Goal: Transaction & Acquisition: Purchase product/service

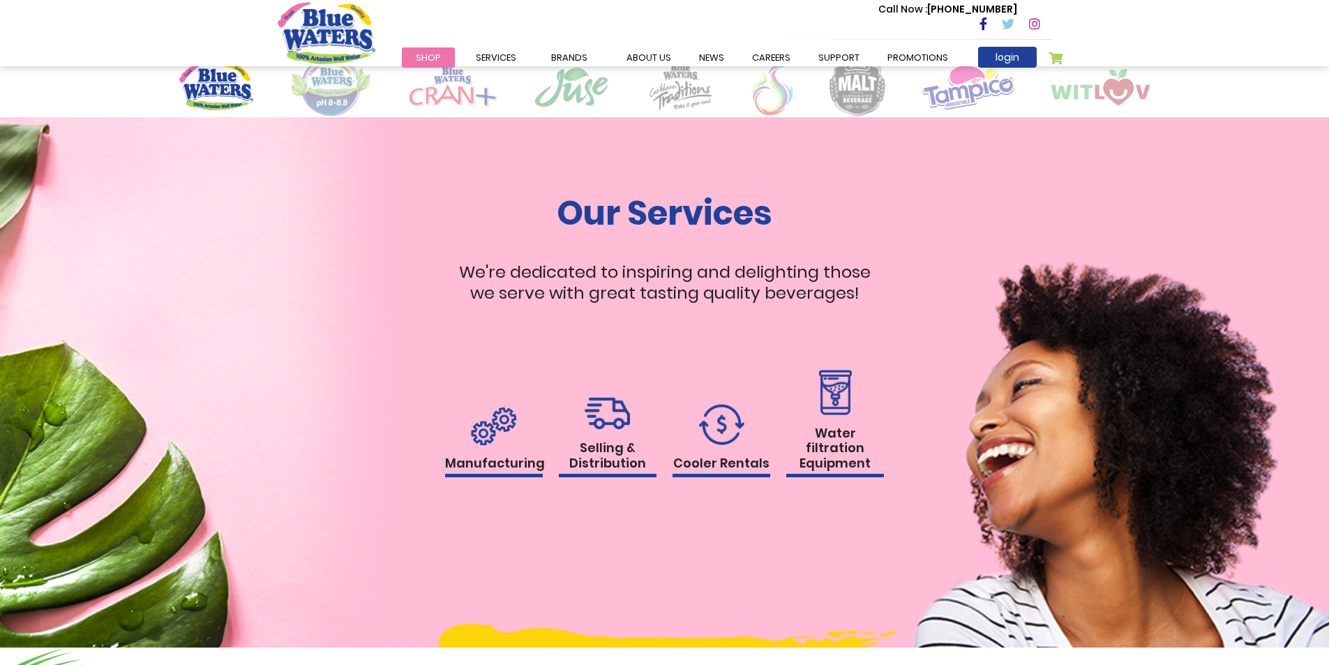
scroll to position [1047, 0]
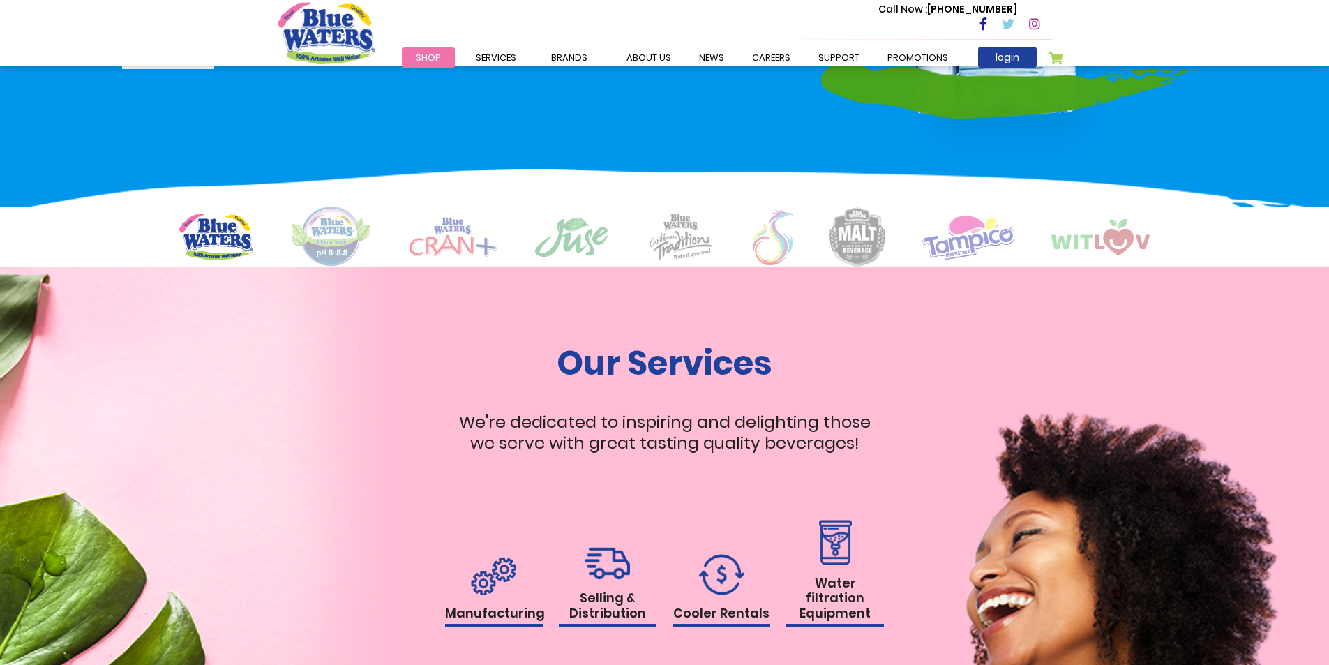
click at [431, 58] on span "Shop" at bounding box center [428, 57] width 25 height 13
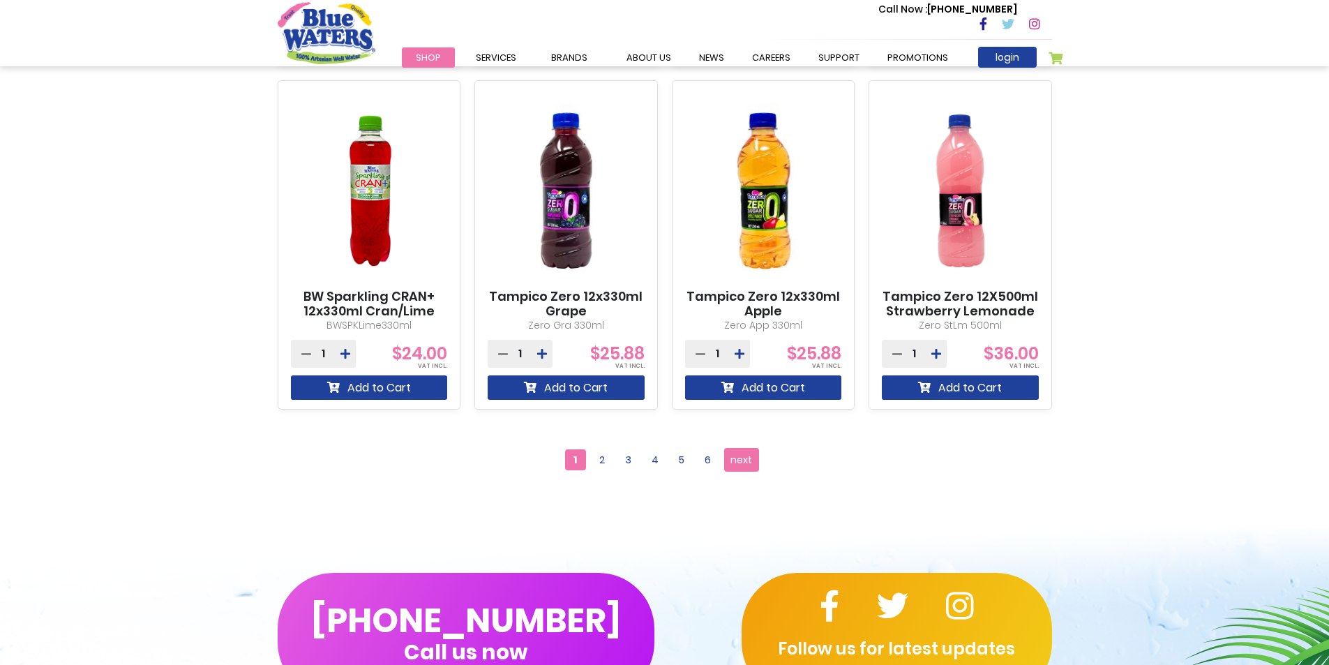
scroll to position [1186, 0]
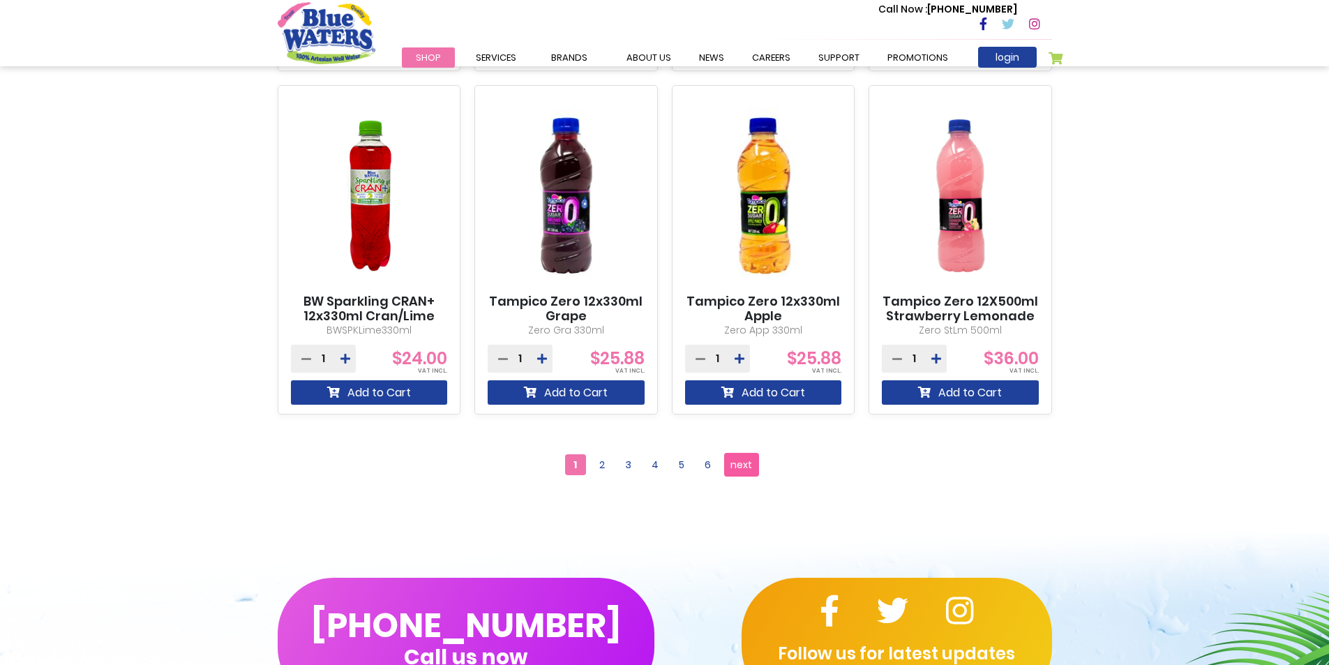
click at [745, 465] on span "next" at bounding box center [741, 464] width 22 height 21
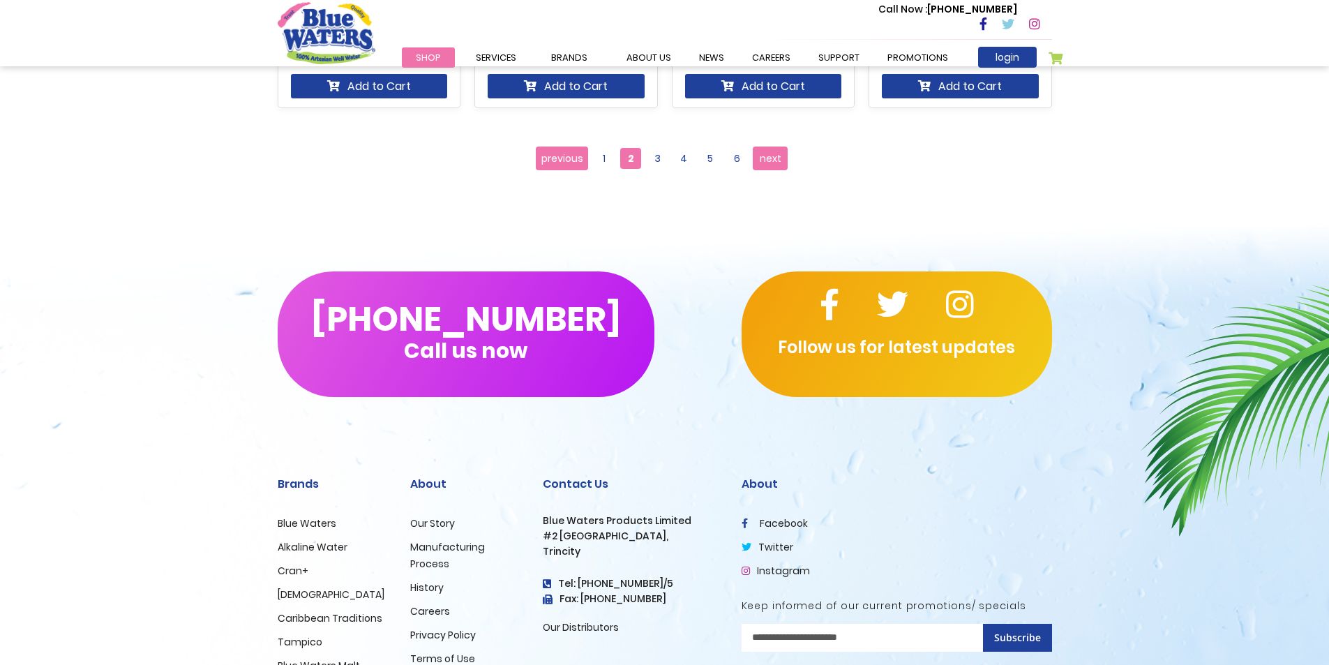
scroll to position [1535, 0]
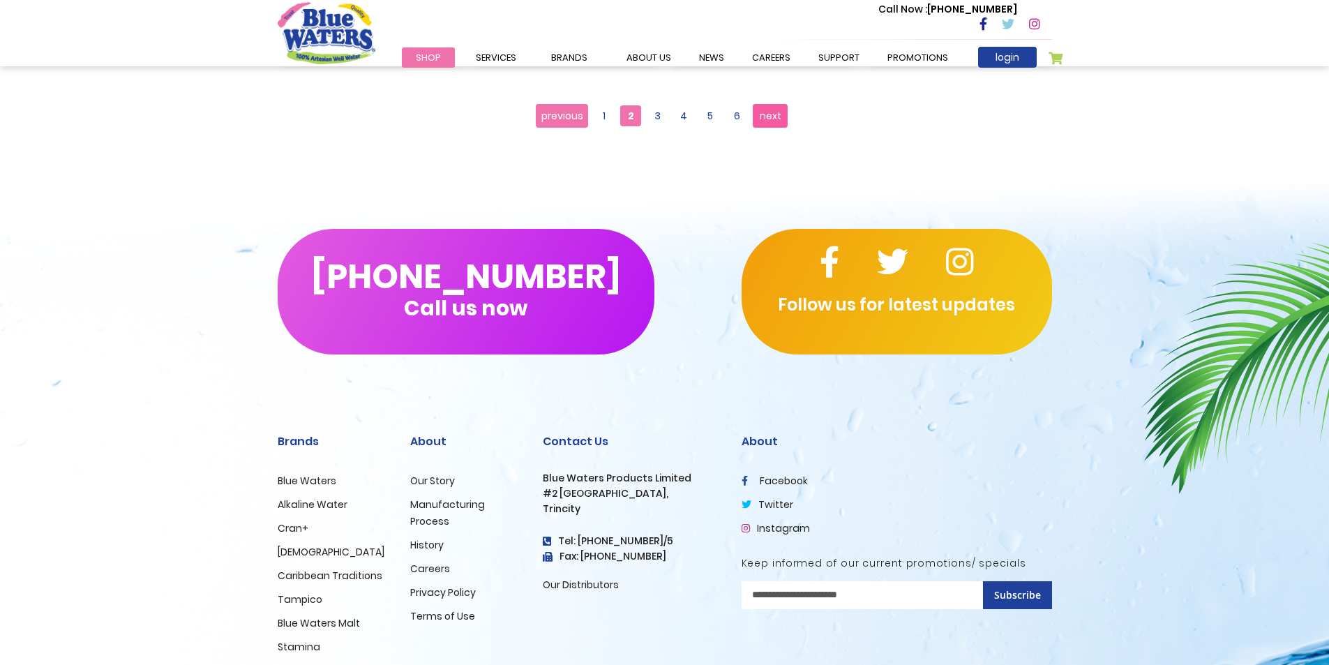
click at [778, 121] on span "next" at bounding box center [771, 115] width 22 height 21
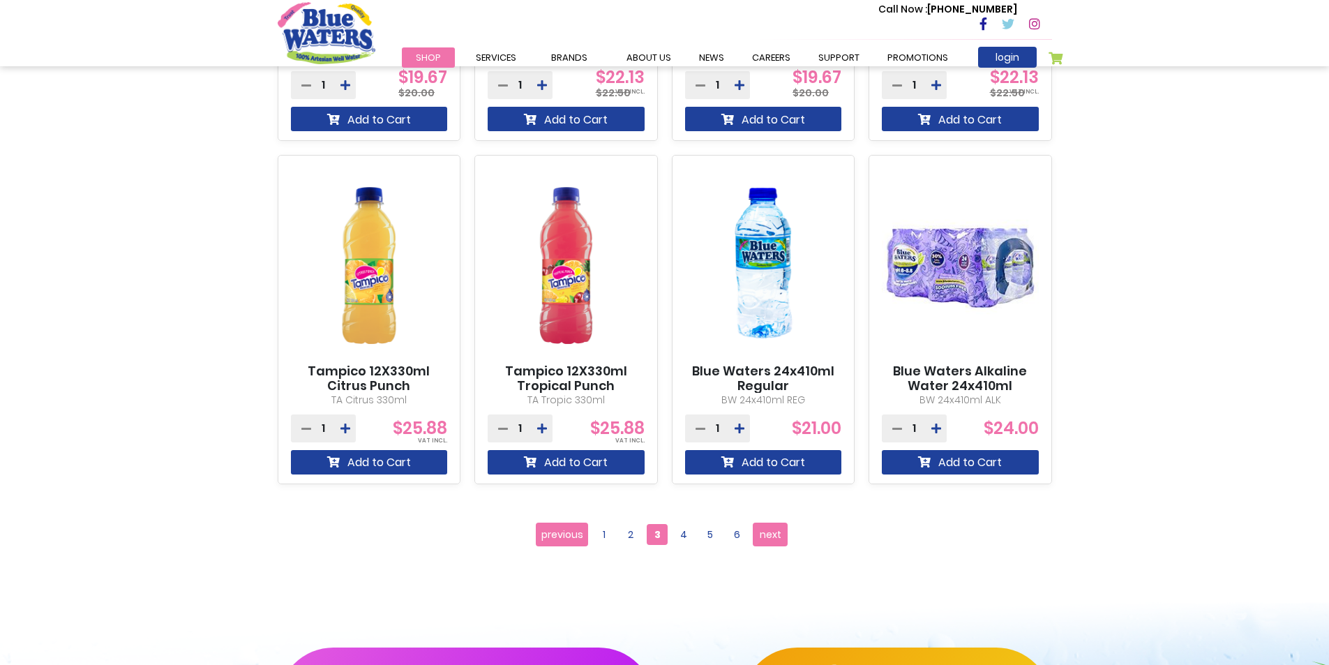
scroll to position [1186, 0]
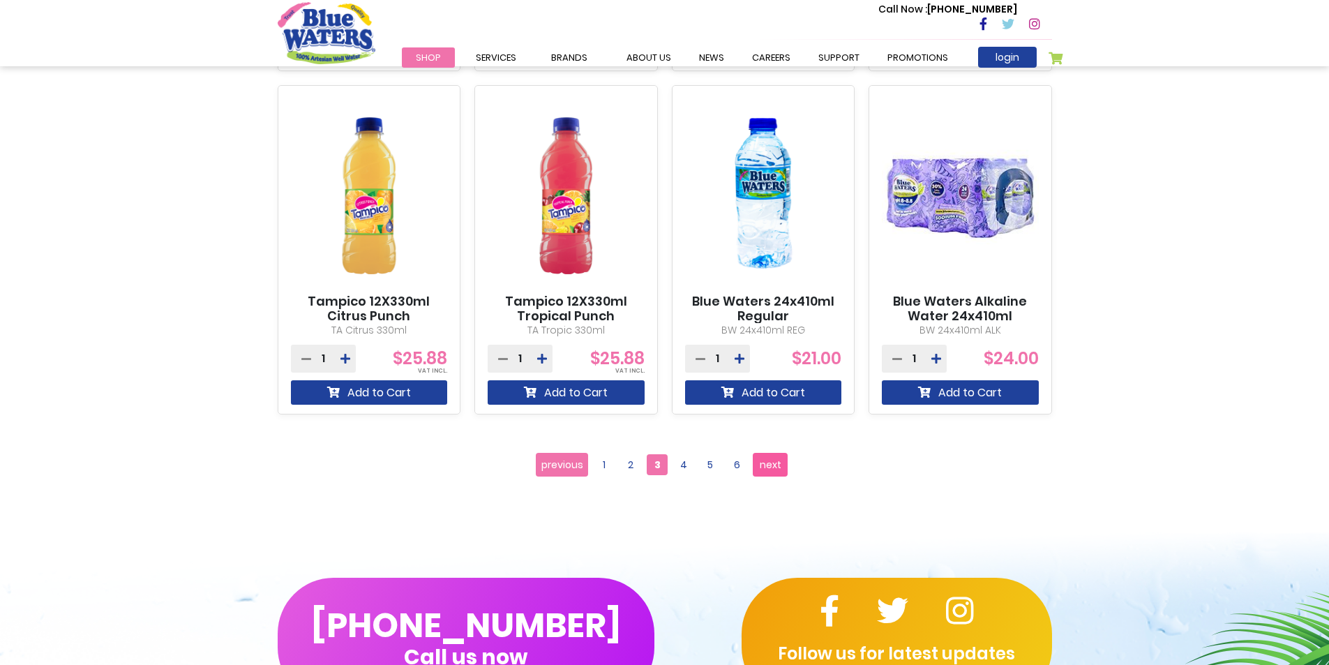
click at [781, 467] on span "next" at bounding box center [771, 464] width 22 height 21
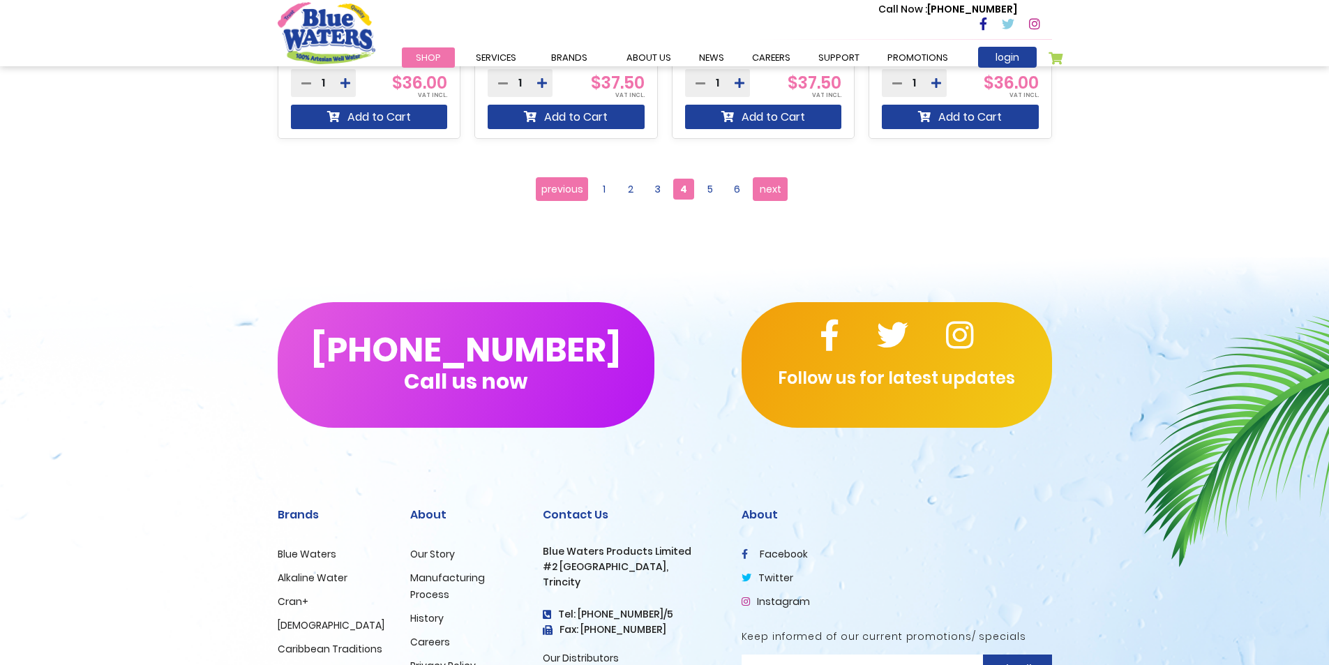
scroll to position [1465, 0]
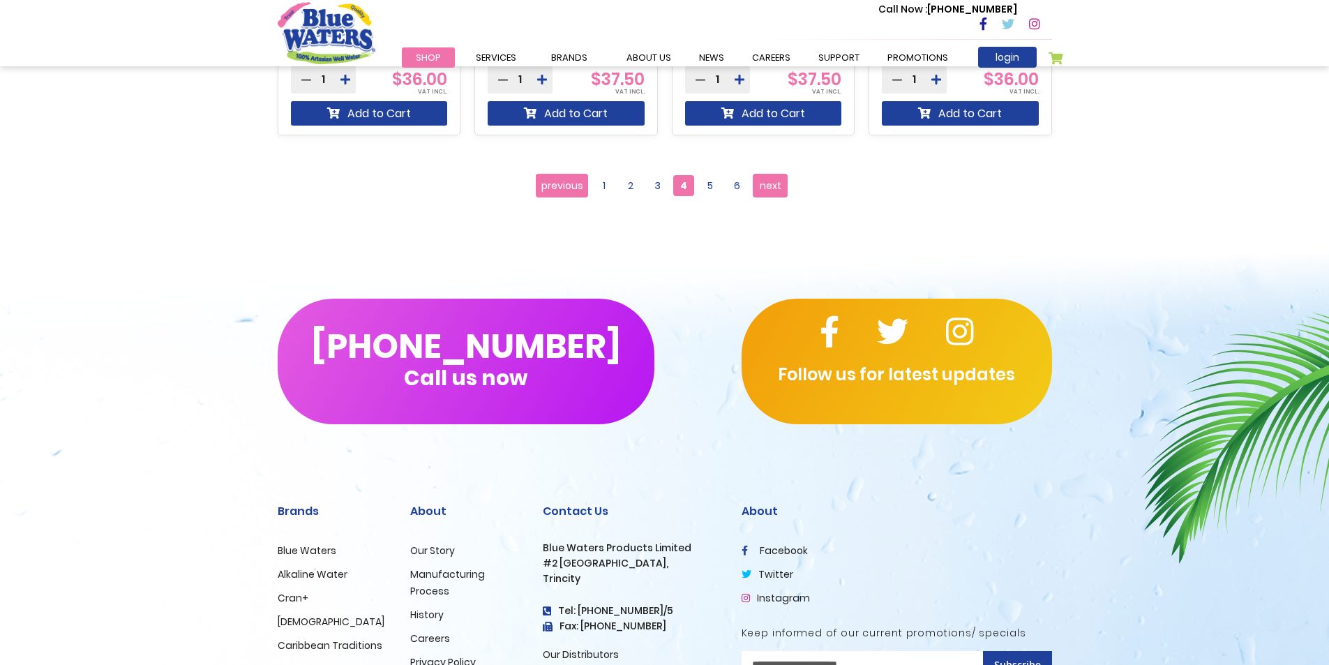
click at [788, 188] on ul "Page previous Page 1 Page 2 Page 3 You're currently reading page 4" at bounding box center [664, 186] width 257 height 24
click at [782, 188] on link "Page next" at bounding box center [770, 186] width 35 height 24
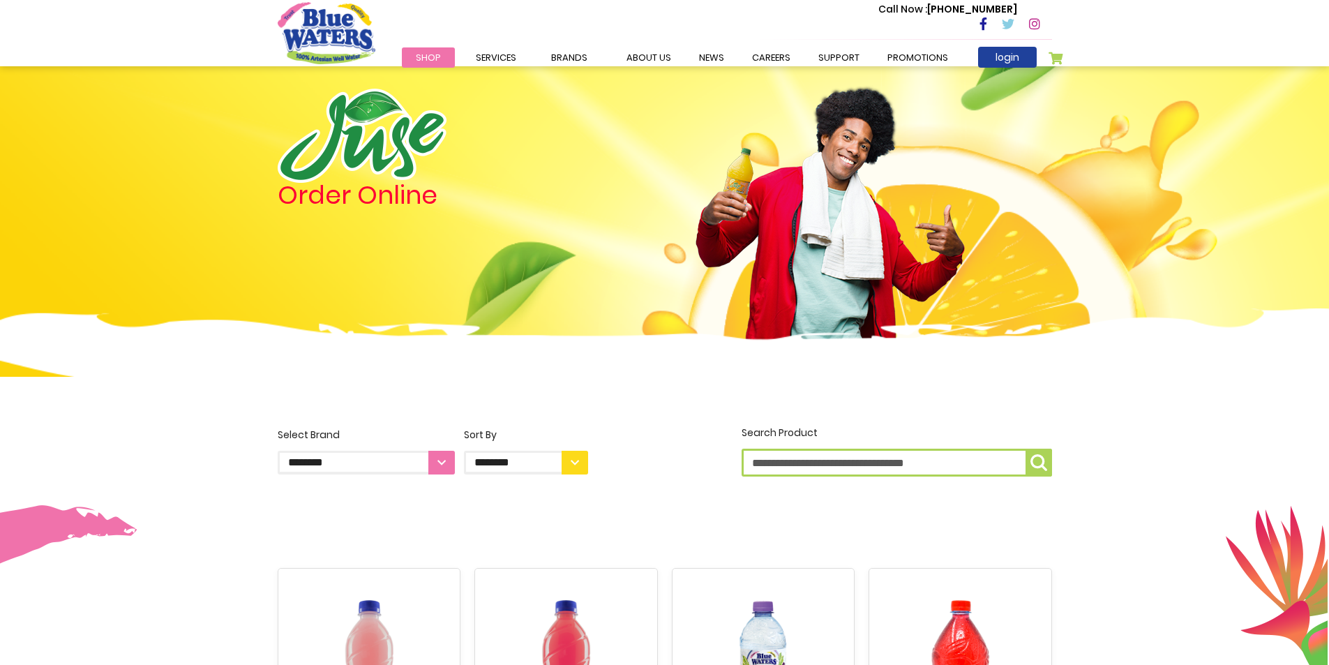
scroll to position [349, 0]
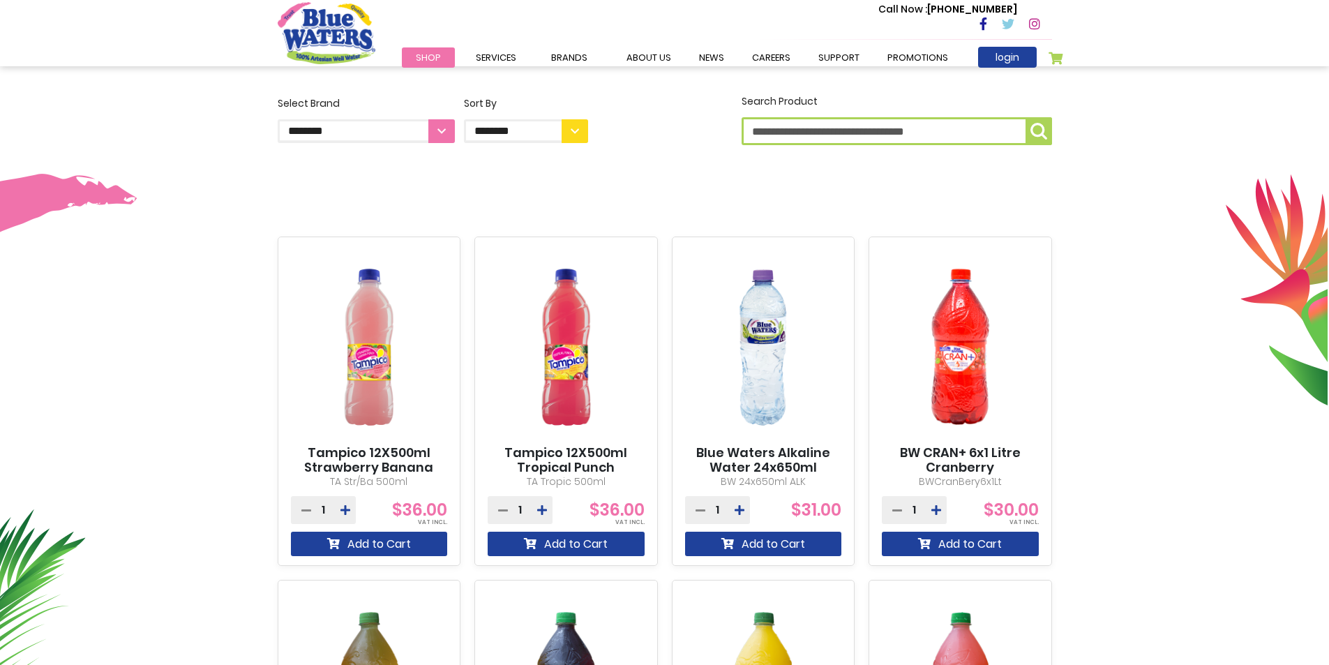
click at [753, 366] on img at bounding box center [763, 347] width 157 height 196
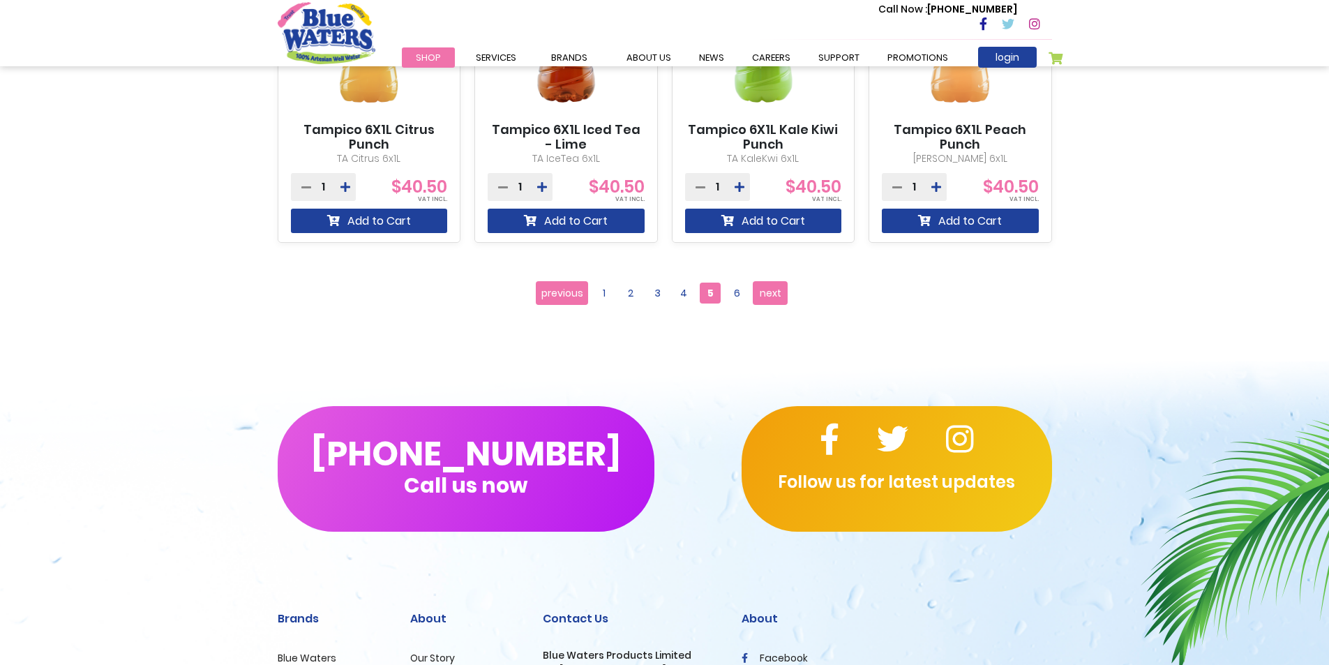
scroll to position [1465, 0]
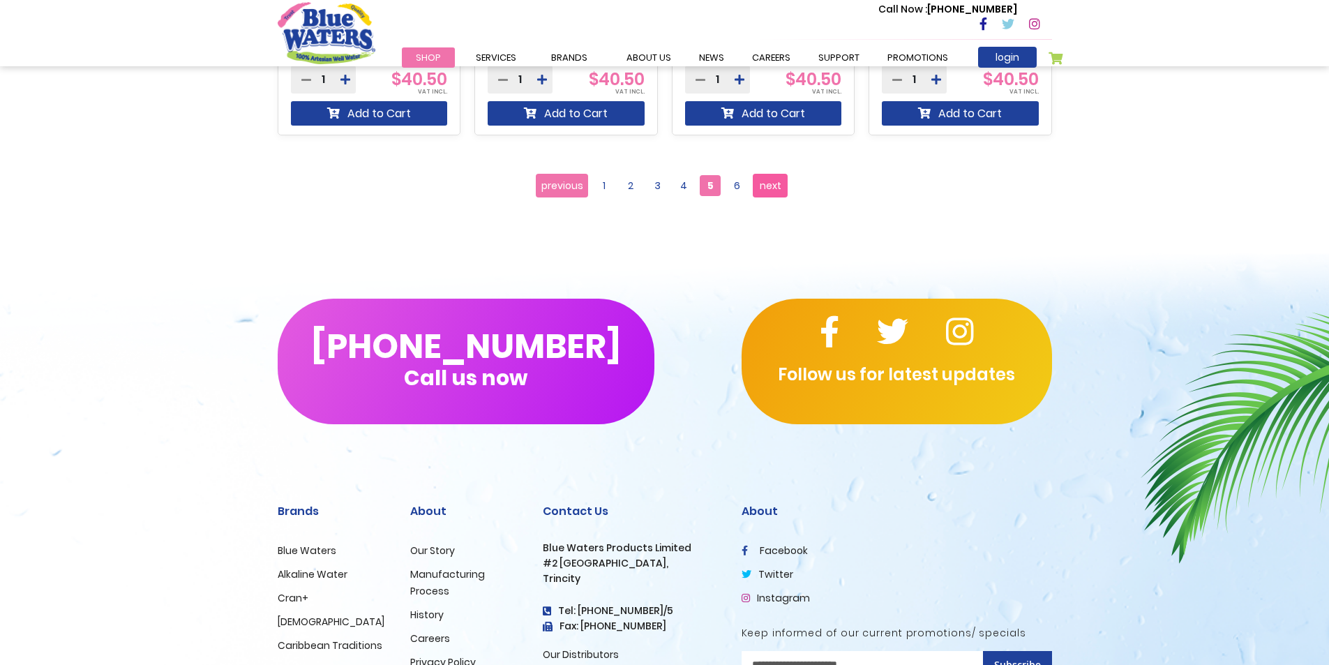
click at [767, 183] on span "next" at bounding box center [771, 185] width 22 height 21
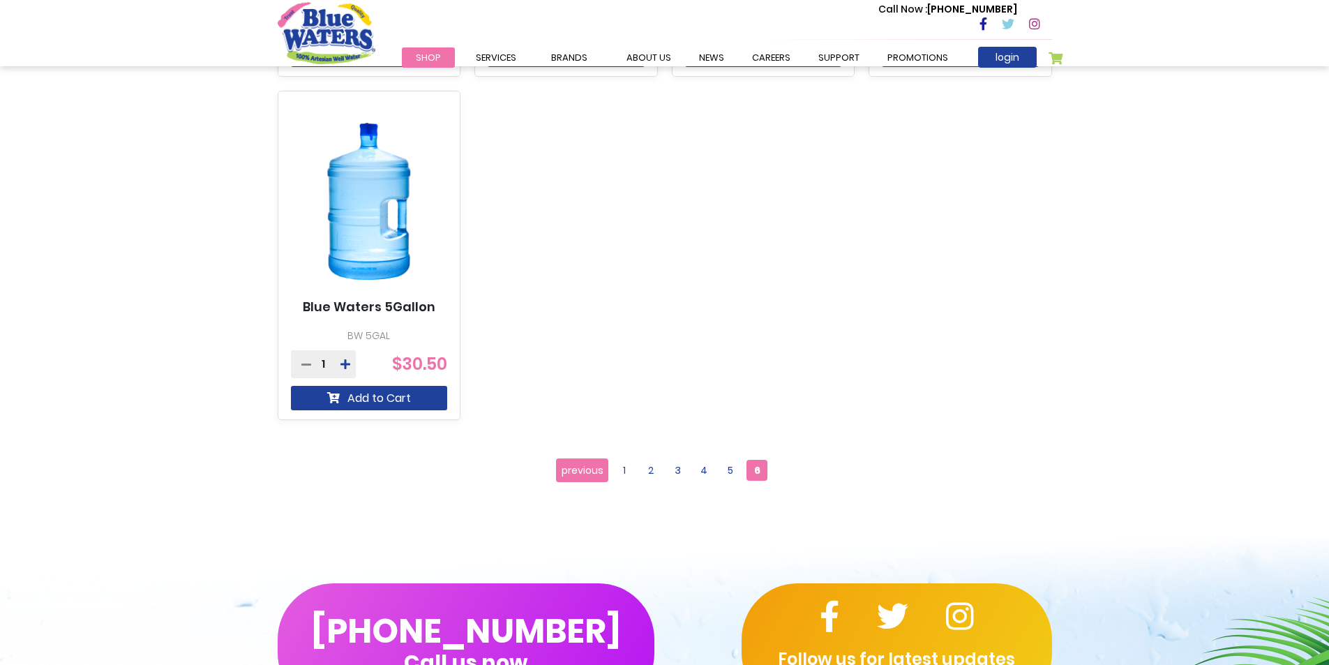
scroll to position [1186, 0]
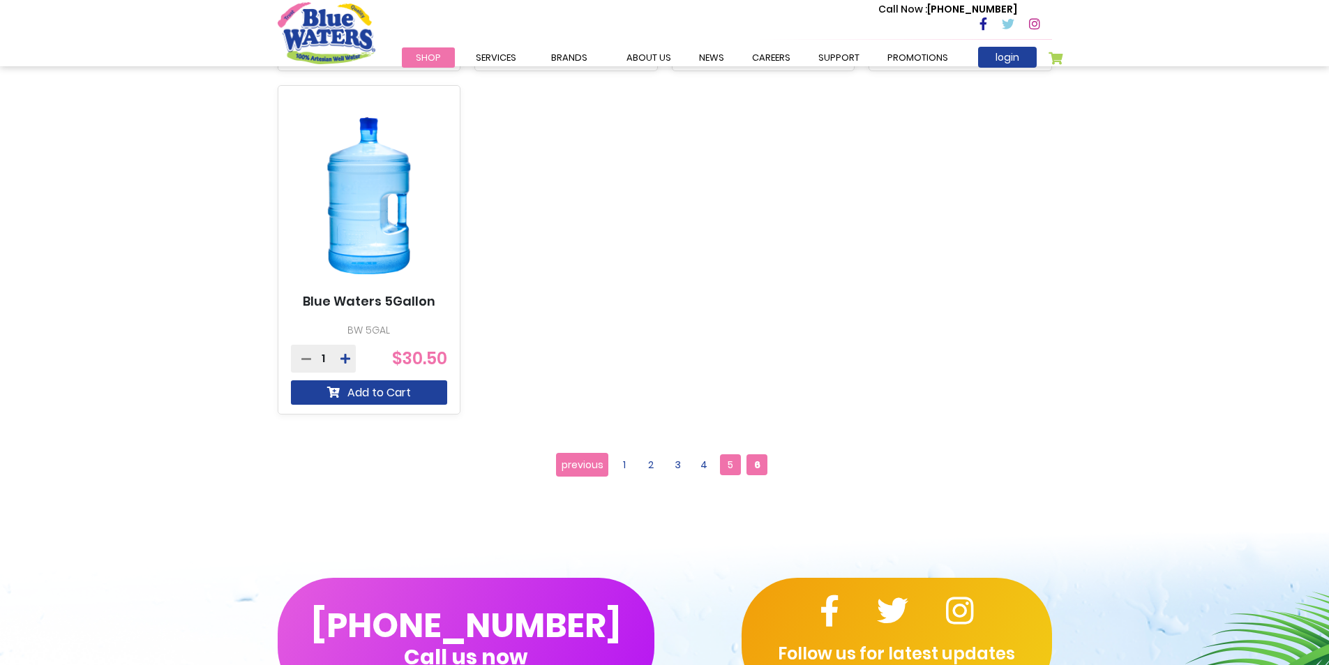
click at [728, 467] on span "5" at bounding box center [730, 464] width 21 height 21
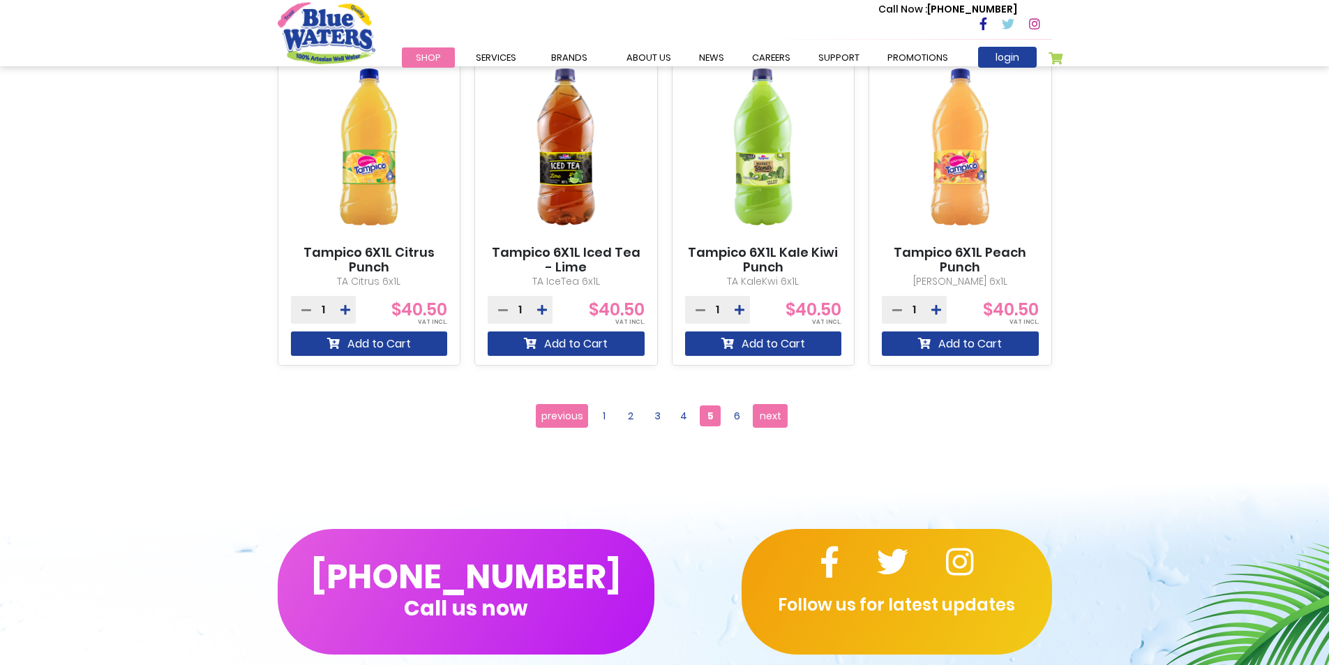
scroll to position [1326, 0]
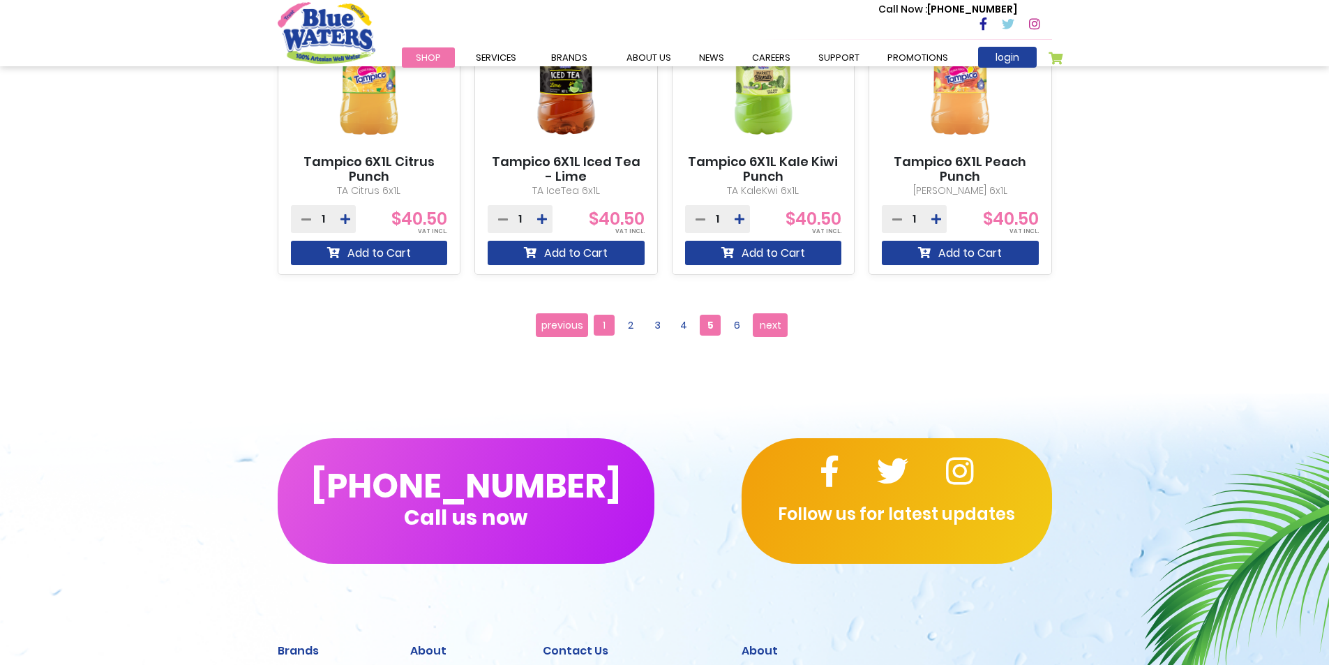
click at [608, 326] on span "1" at bounding box center [604, 325] width 21 height 21
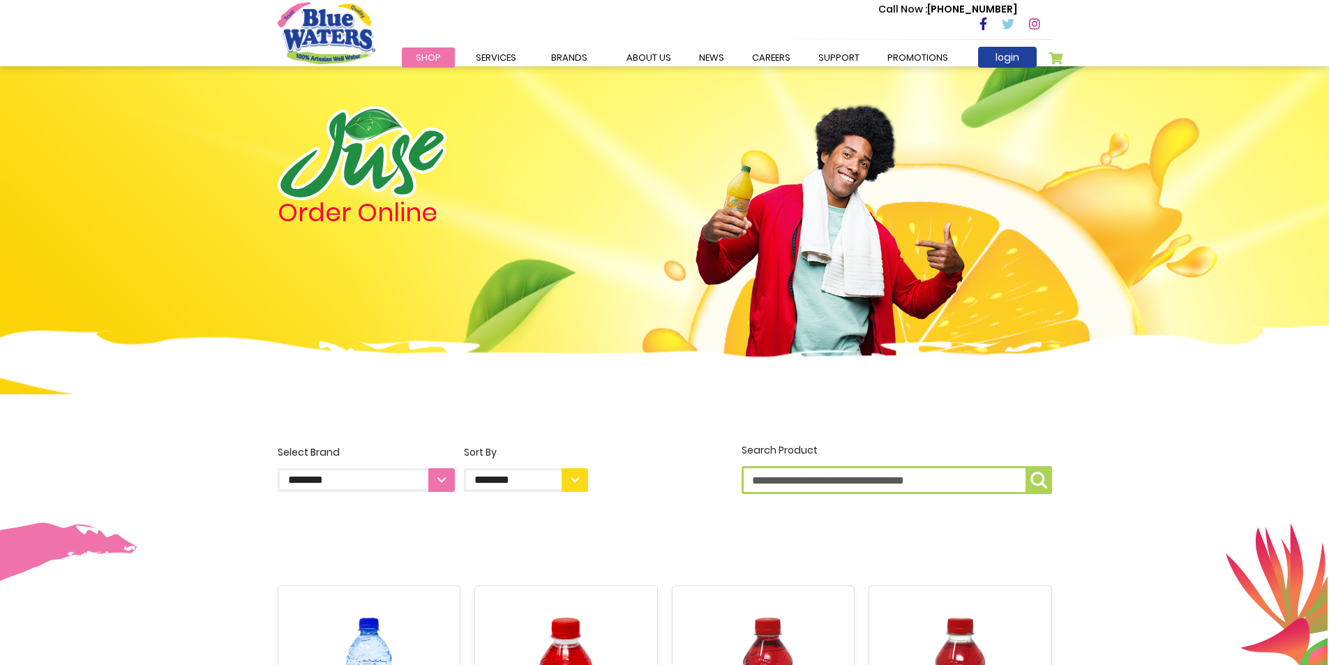
click at [433, 58] on span "Shop" at bounding box center [428, 57] width 25 height 13
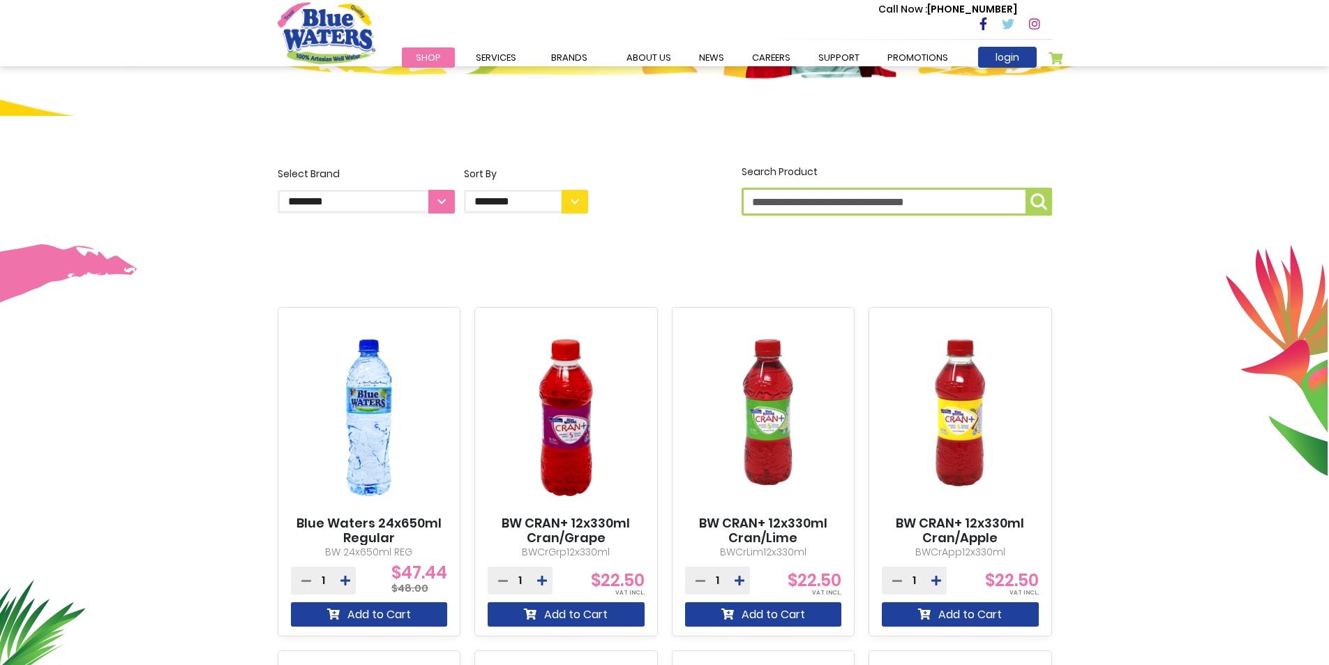
scroll to position [279, 0]
click at [430, 197] on select "**********" at bounding box center [366, 201] width 177 height 24
click at [576, 188] on label "**********" at bounding box center [526, 189] width 124 height 47
click at [576, 189] on select "**********" at bounding box center [526, 201] width 124 height 24
click at [576, 197] on select "**********" at bounding box center [526, 201] width 124 height 24
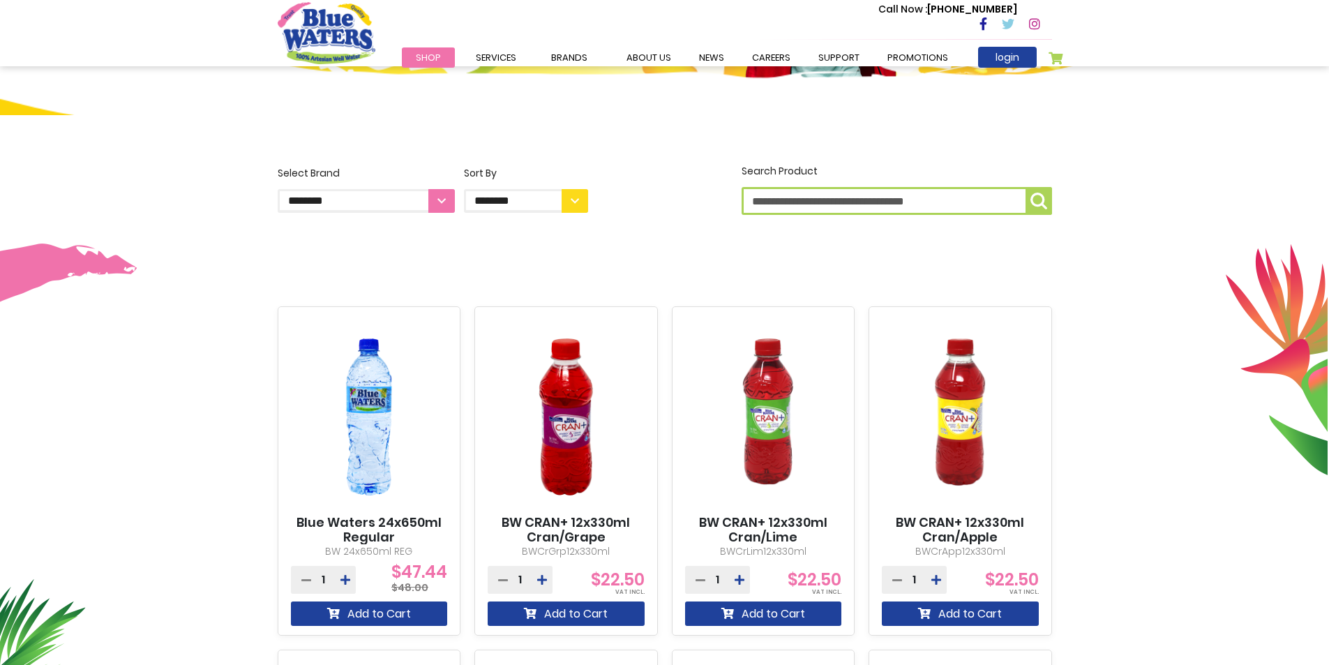
click at [894, 204] on input "Search Product" at bounding box center [897, 201] width 310 height 28
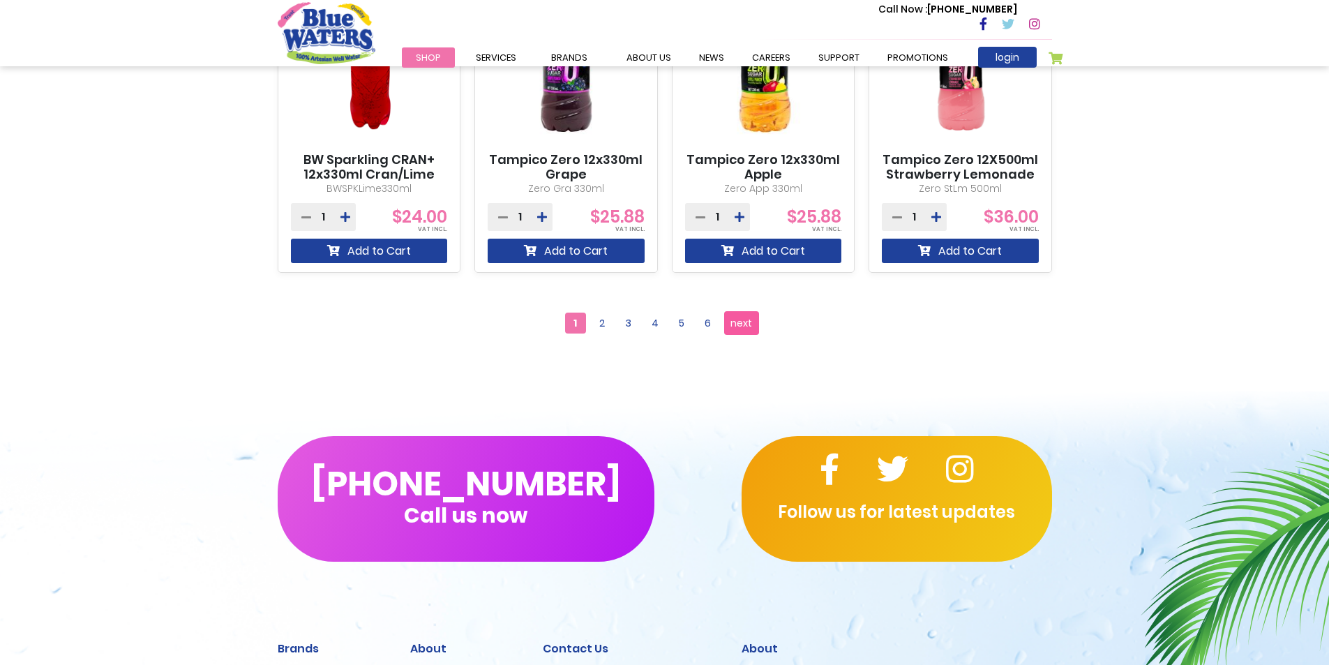
scroll to position [1326, 0]
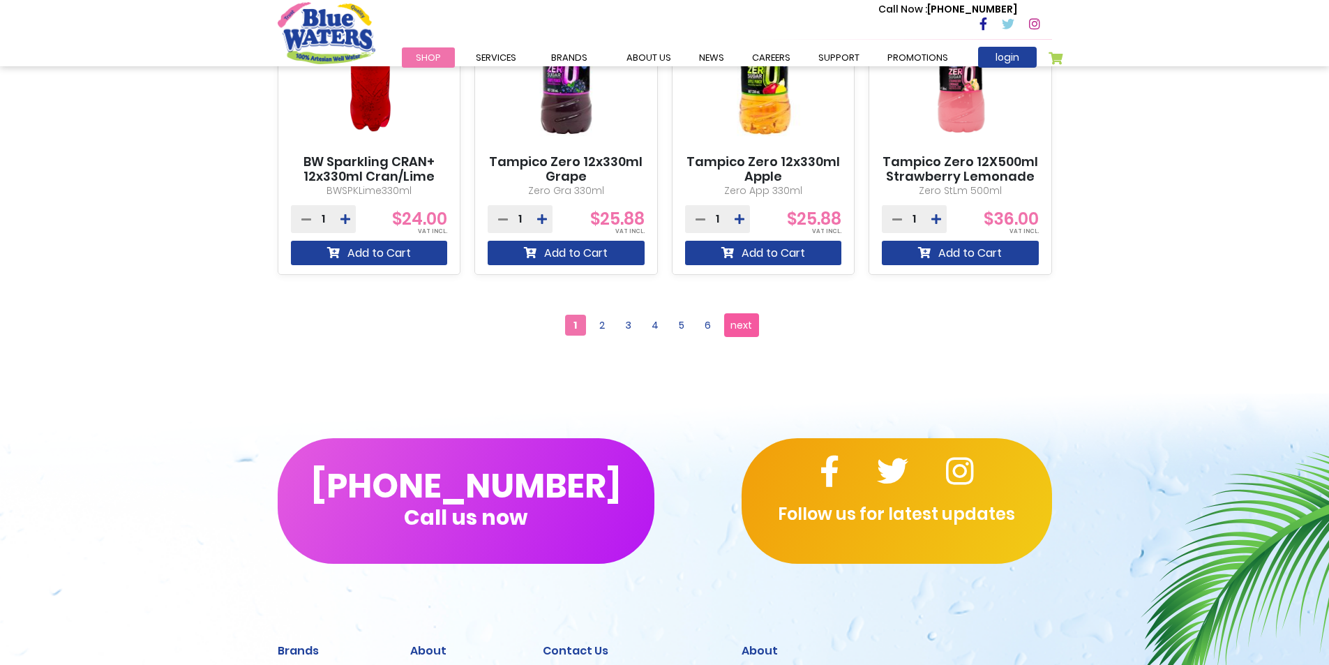
click at [751, 326] on span "next" at bounding box center [741, 325] width 22 height 21
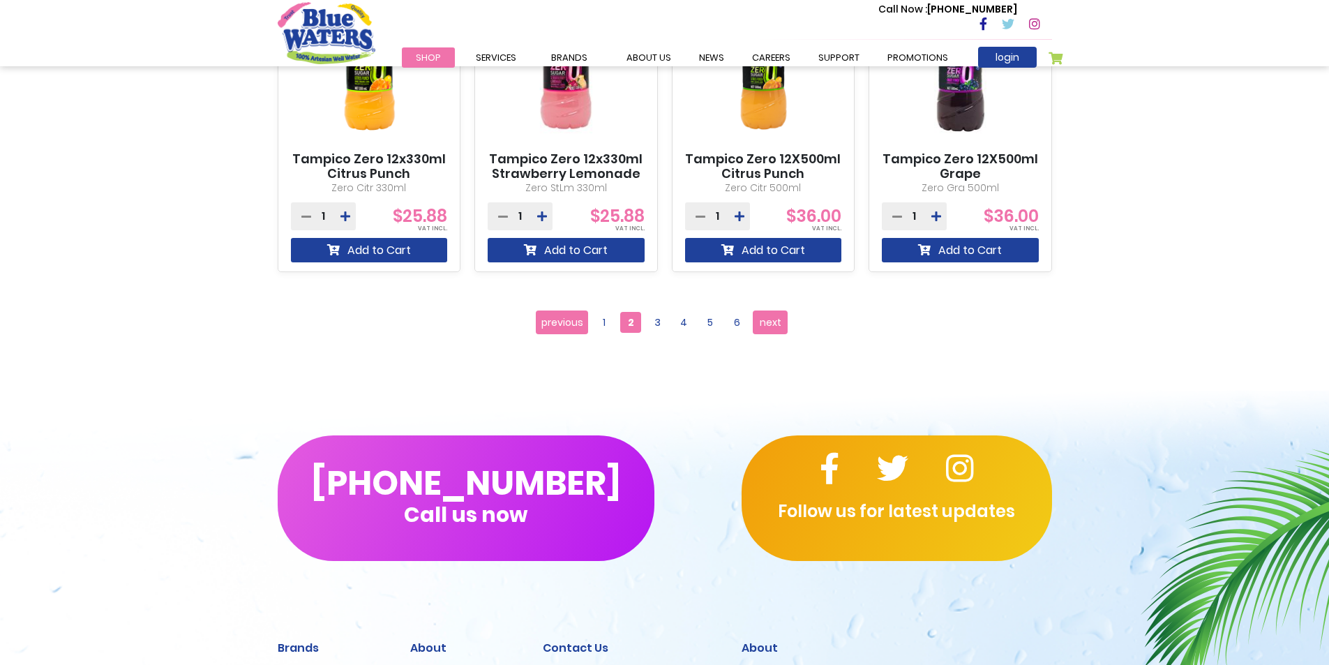
scroll to position [1465, 0]
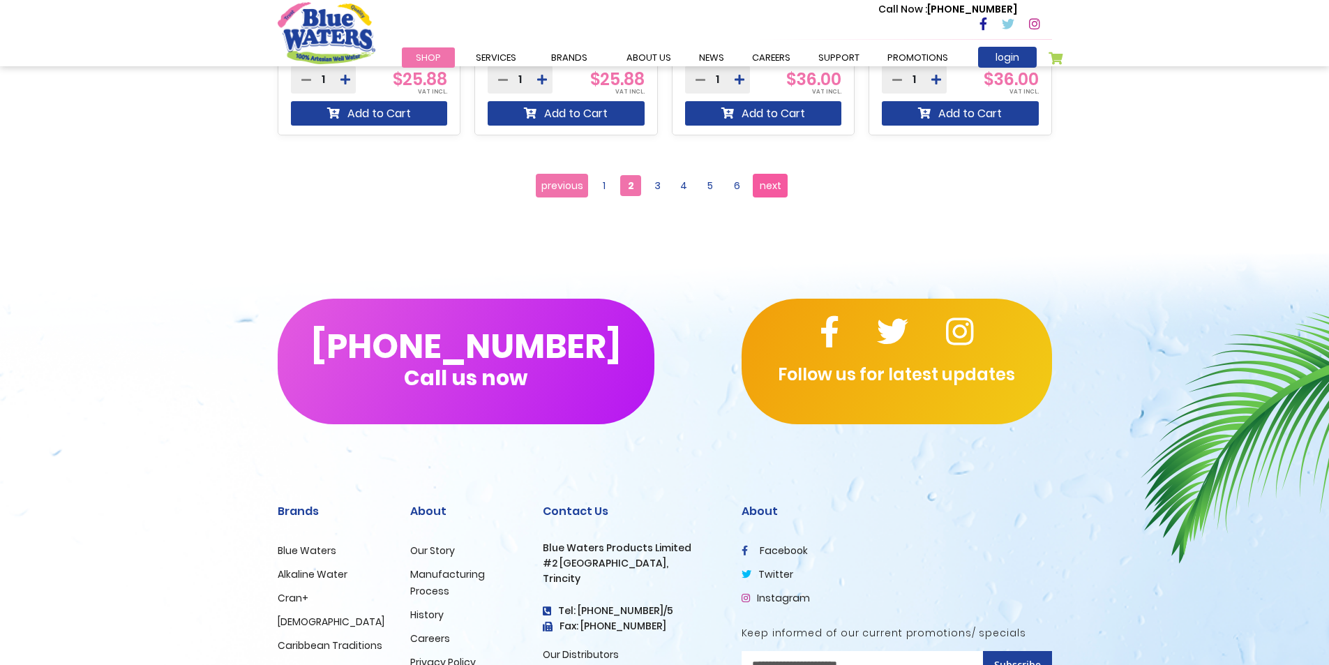
click at [780, 183] on span "next" at bounding box center [771, 185] width 22 height 21
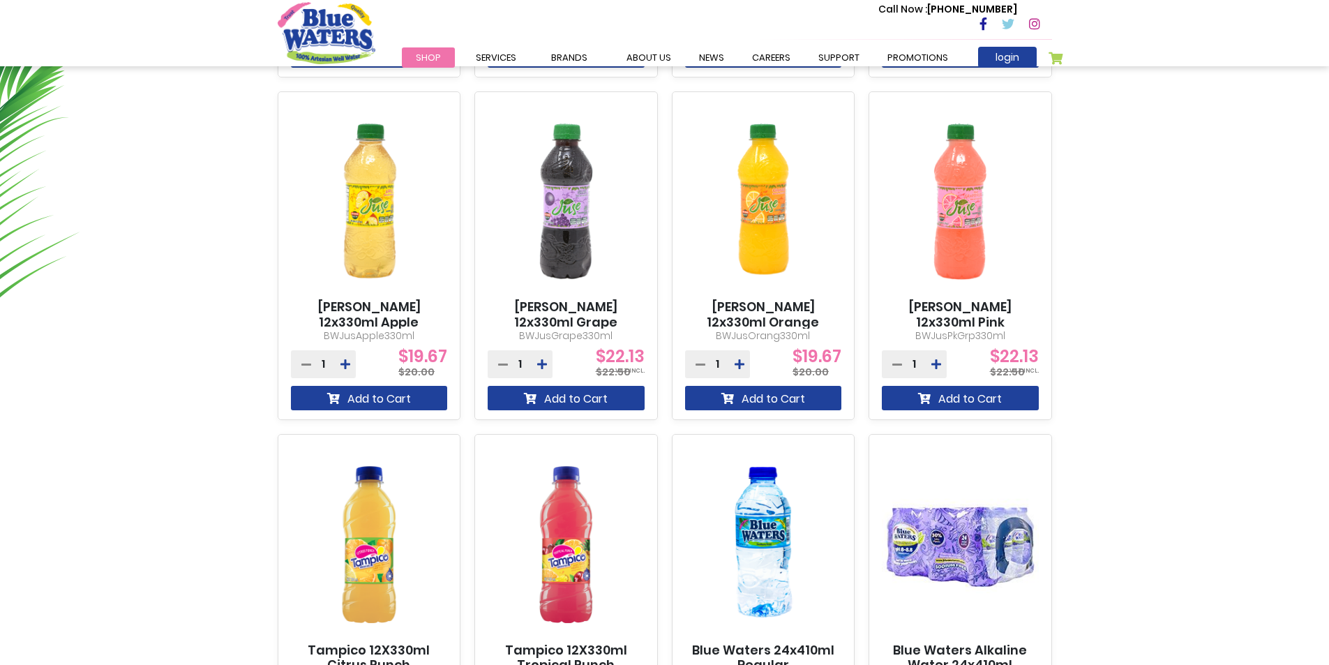
scroll to position [1256, 0]
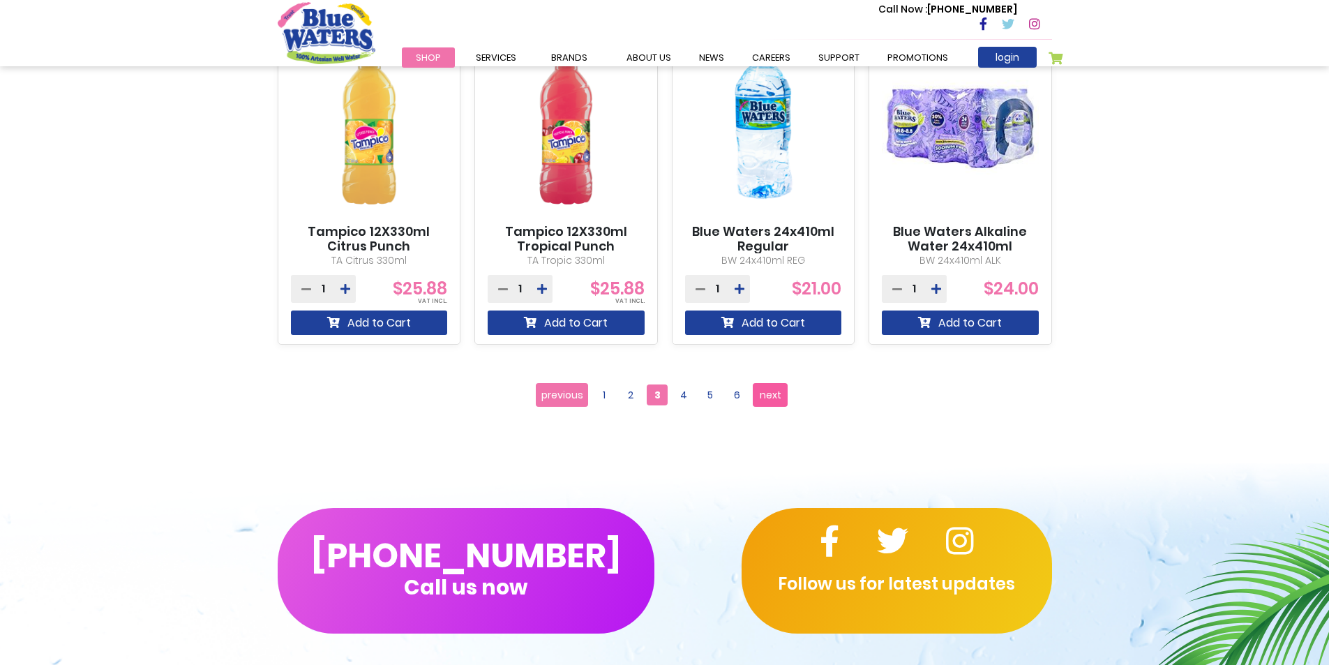
click at [767, 401] on span "next" at bounding box center [771, 394] width 22 height 21
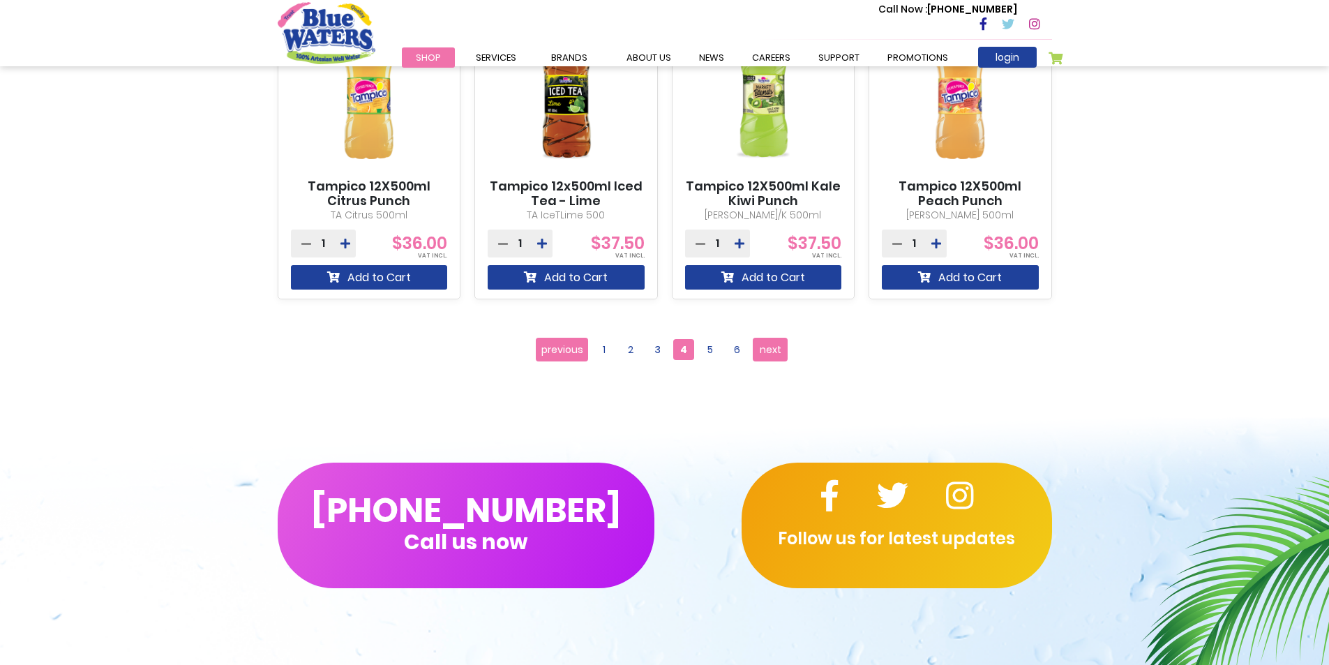
scroll to position [1326, 0]
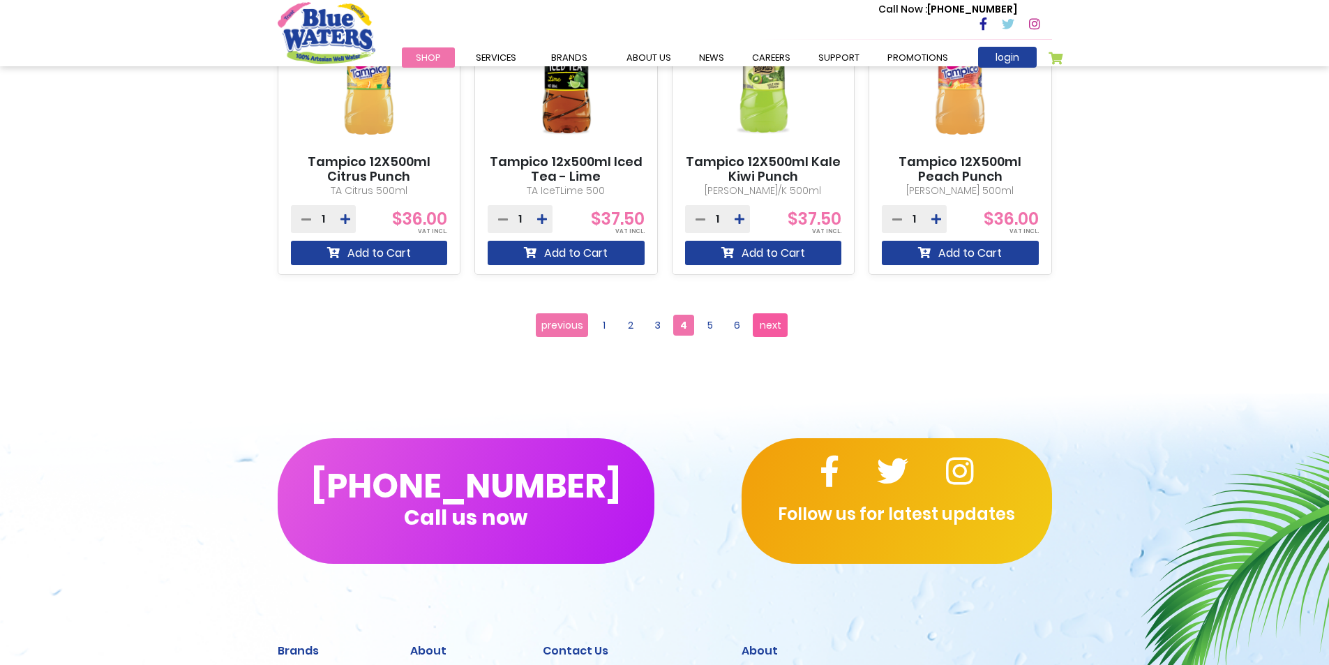
click at [777, 324] on span "next" at bounding box center [771, 325] width 22 height 21
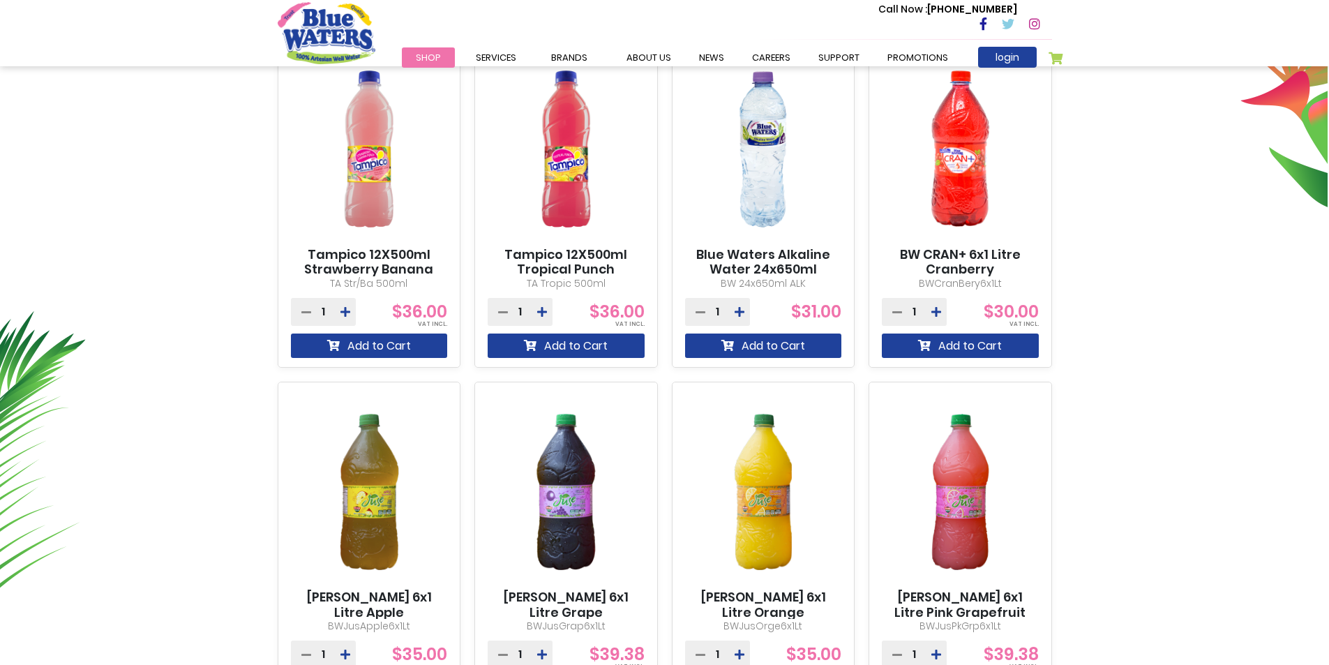
scroll to position [558, 0]
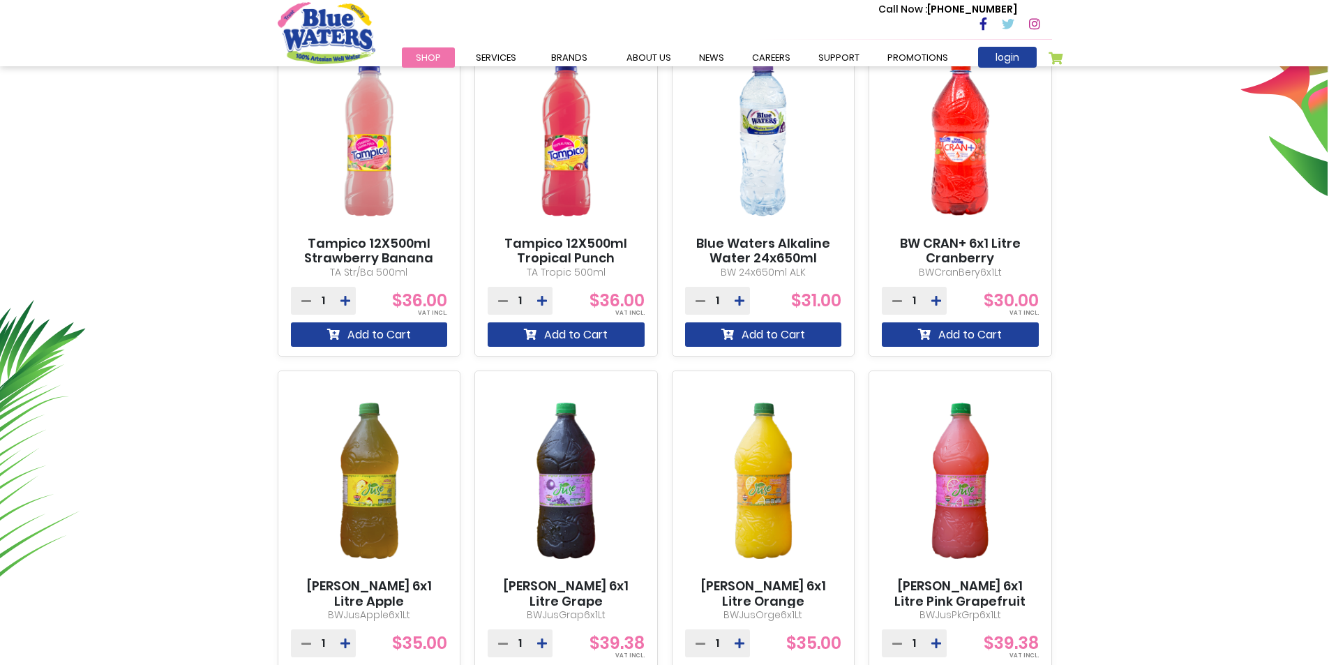
click at [758, 158] on img at bounding box center [763, 138] width 157 height 196
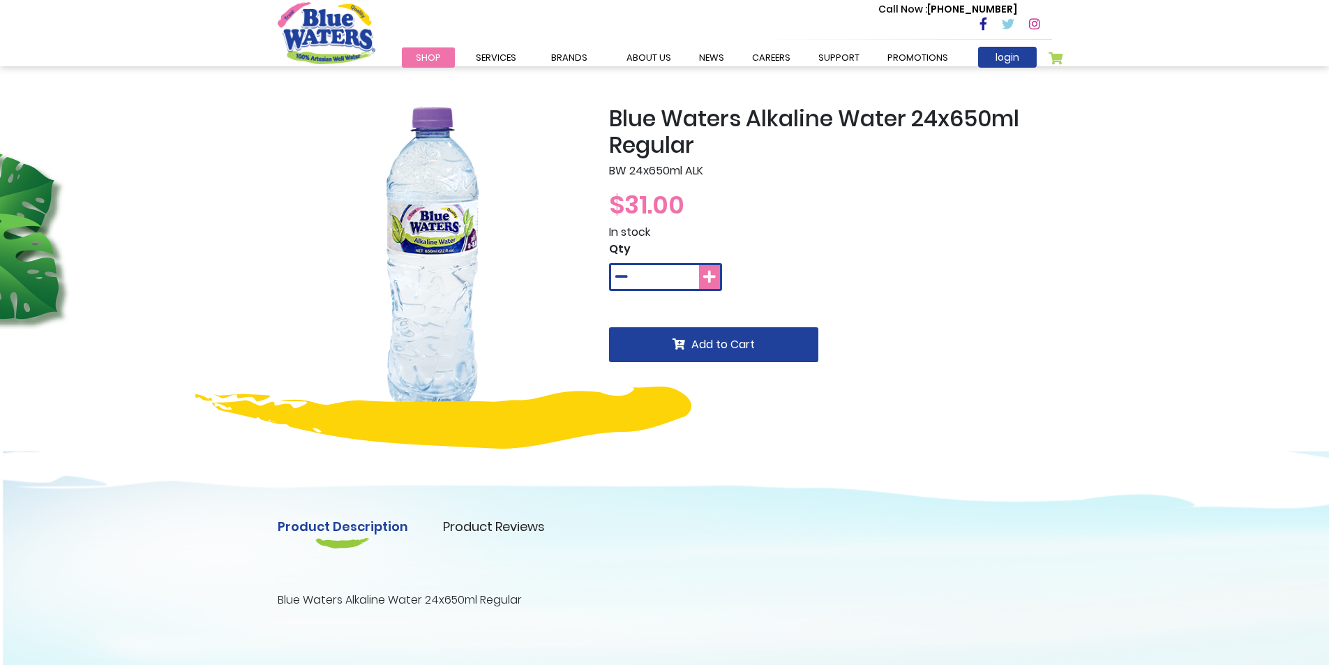
click at [716, 276] on button at bounding box center [709, 277] width 21 height 24
click at [620, 282] on icon at bounding box center [621, 277] width 13 height 14
click at [620, 275] on icon at bounding box center [621, 277] width 13 height 14
click at [871, 216] on div "$31.00" at bounding box center [830, 205] width 443 height 38
click at [710, 280] on icon at bounding box center [709, 277] width 13 height 14
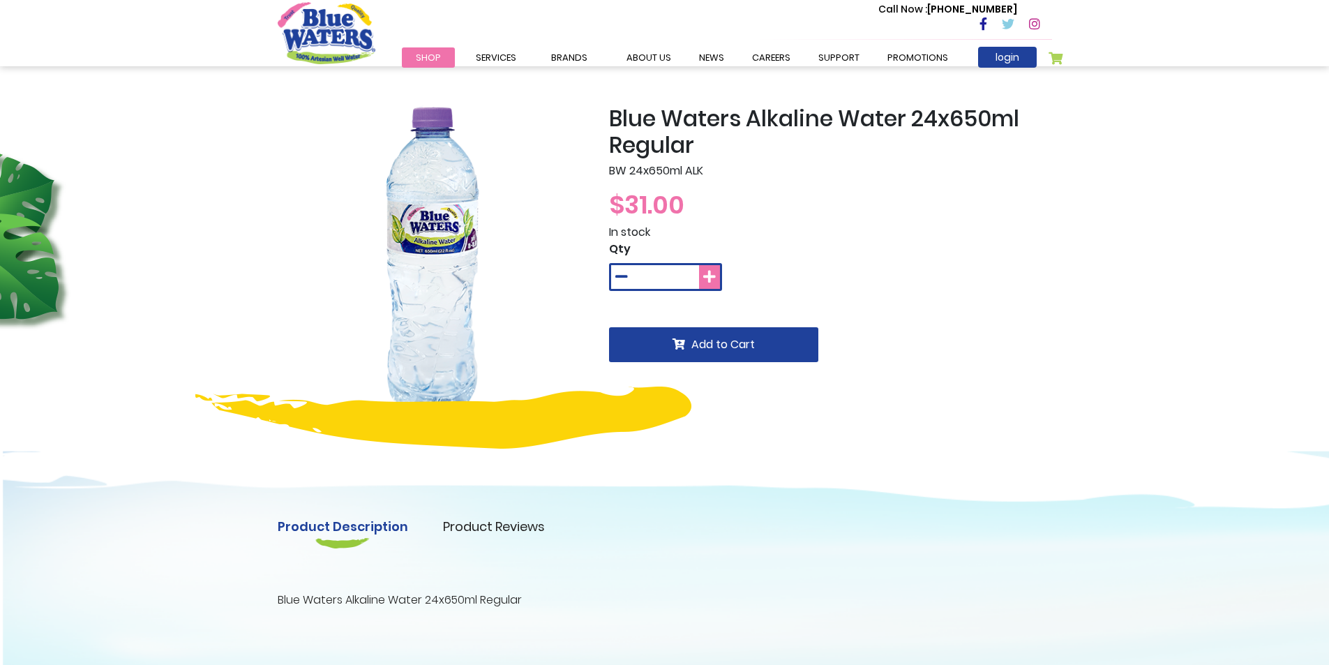
type input "*"
click at [867, 239] on div "In stock" at bounding box center [830, 232] width 443 height 17
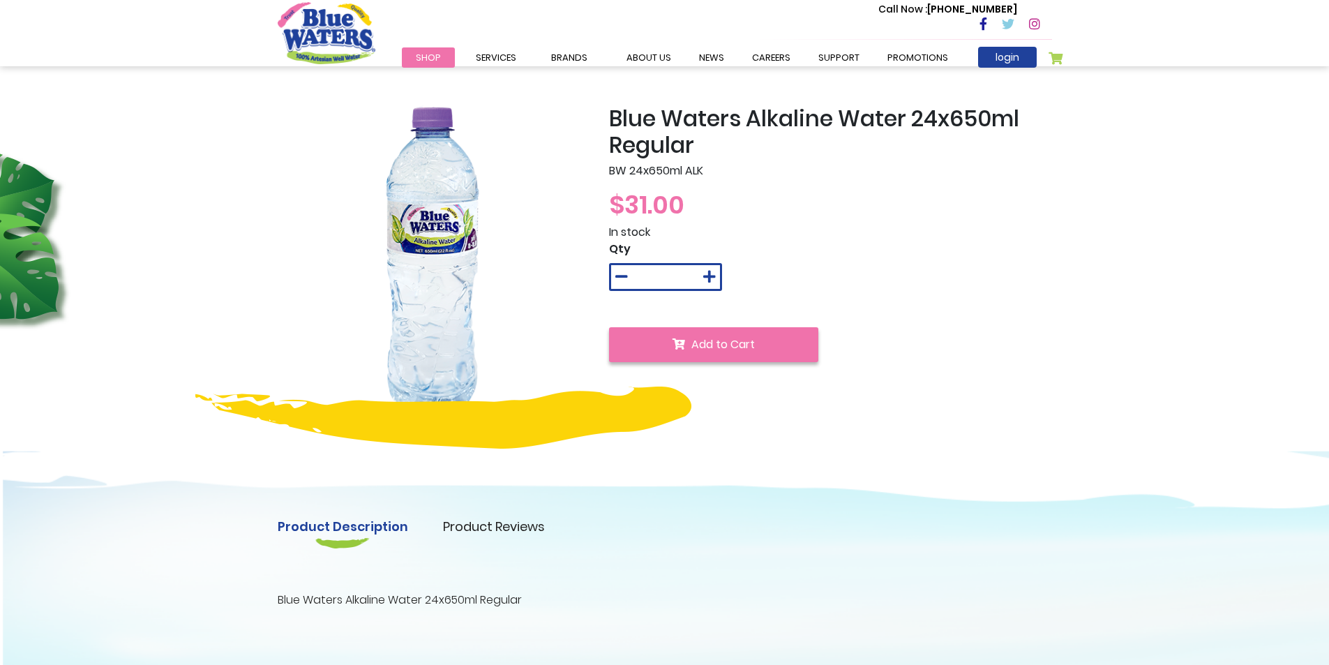
click at [793, 337] on button "Add to Cart" at bounding box center [713, 344] width 209 height 35
